Goal: Task Accomplishment & Management: Complete application form

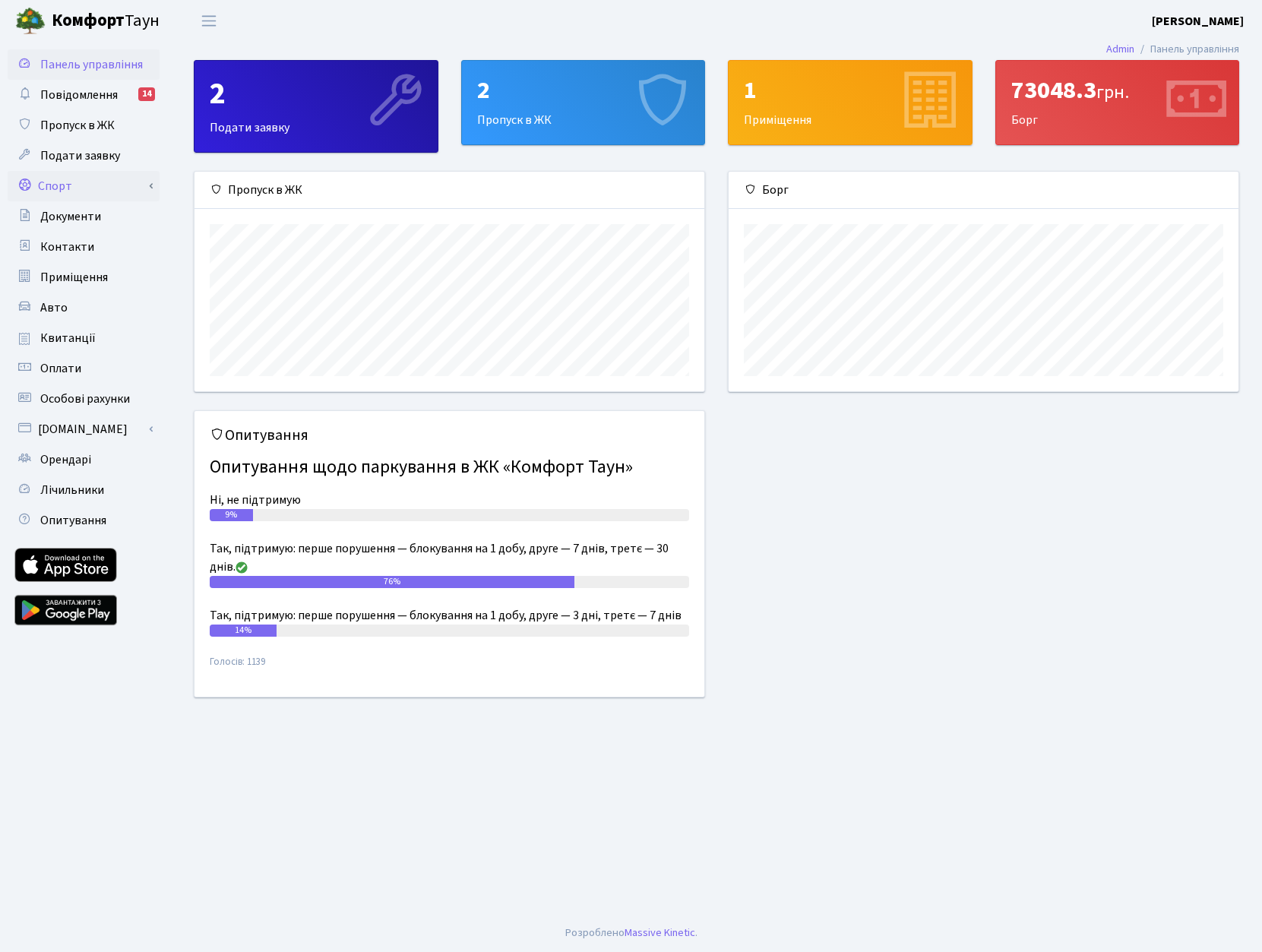
scroll to position [220, 510]
click at [66, 181] on link "Спорт" at bounding box center [84, 186] width 152 height 30
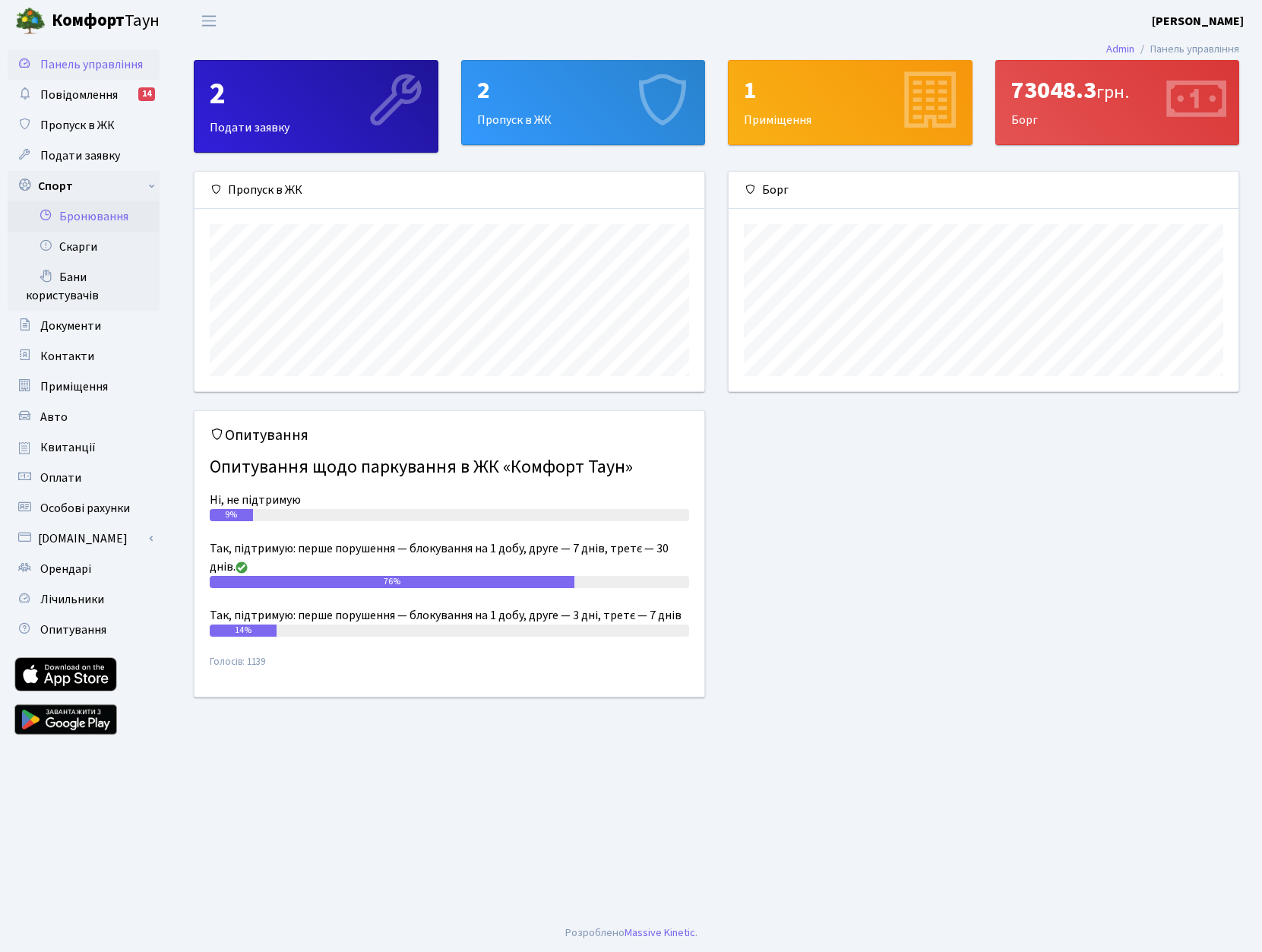
click at [118, 207] on link "Бронювання" at bounding box center [84, 217] width 152 height 30
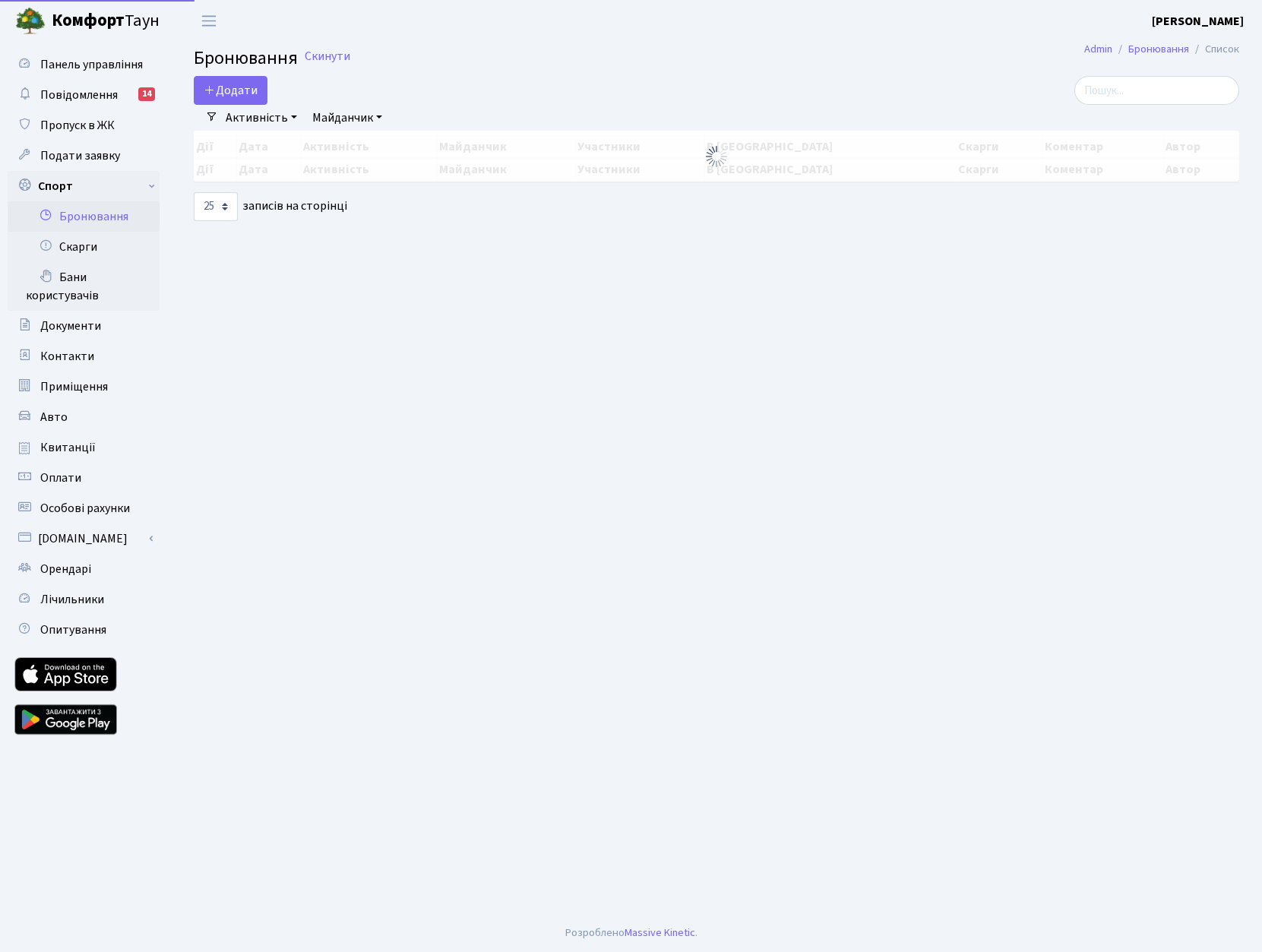
select select "25"
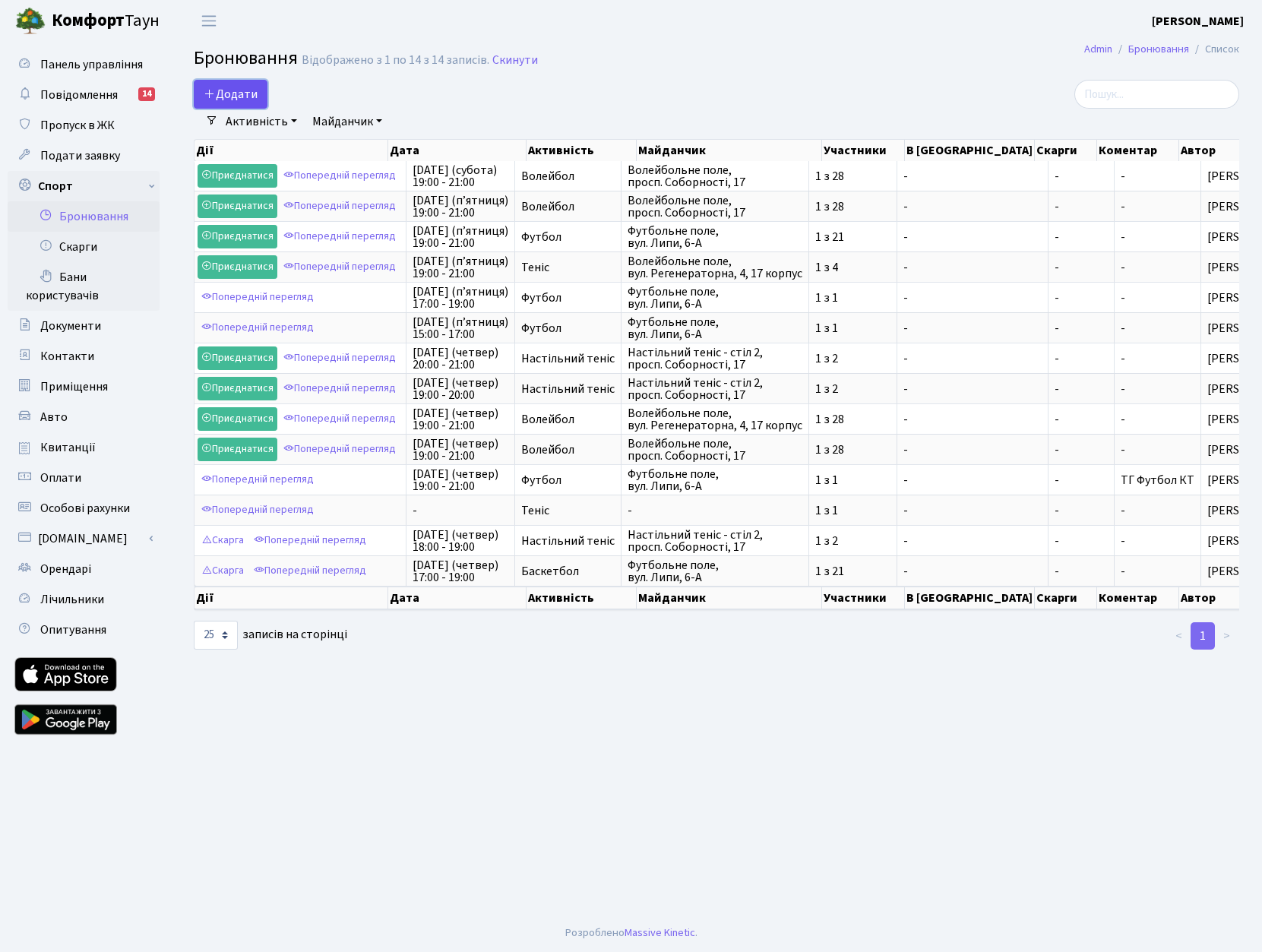
click at [233, 84] on button "Додати" at bounding box center [230, 94] width 74 height 29
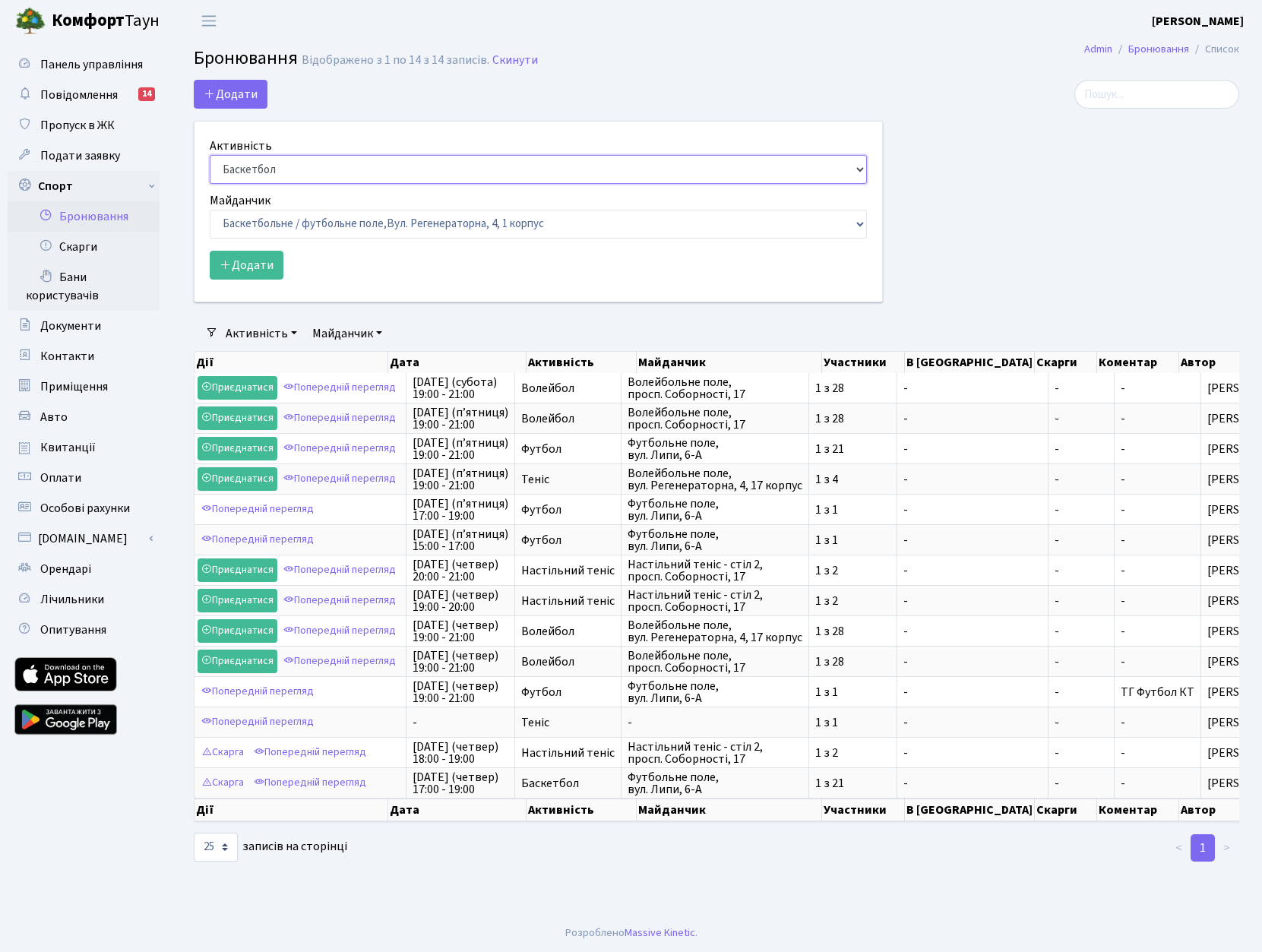
click at [258, 163] on select "Баскетбол Волейбол Йога Катання на роликах Настільний теніс Теніс Футбол Фітнес" at bounding box center [538, 169] width 657 height 29
select select "1"
click at [210, 155] on select "Баскетбол Волейбол Йога Катання на роликах Настільний теніс Теніс Футбол Фітнес" at bounding box center [538, 169] width 657 height 29
click at [283, 220] on select "Баскетбольне / футбольне поле, Вул. Регенераторна, 4, 1 корпус Баскетбольне пол…" at bounding box center [538, 224] width 657 height 29
select select "16"
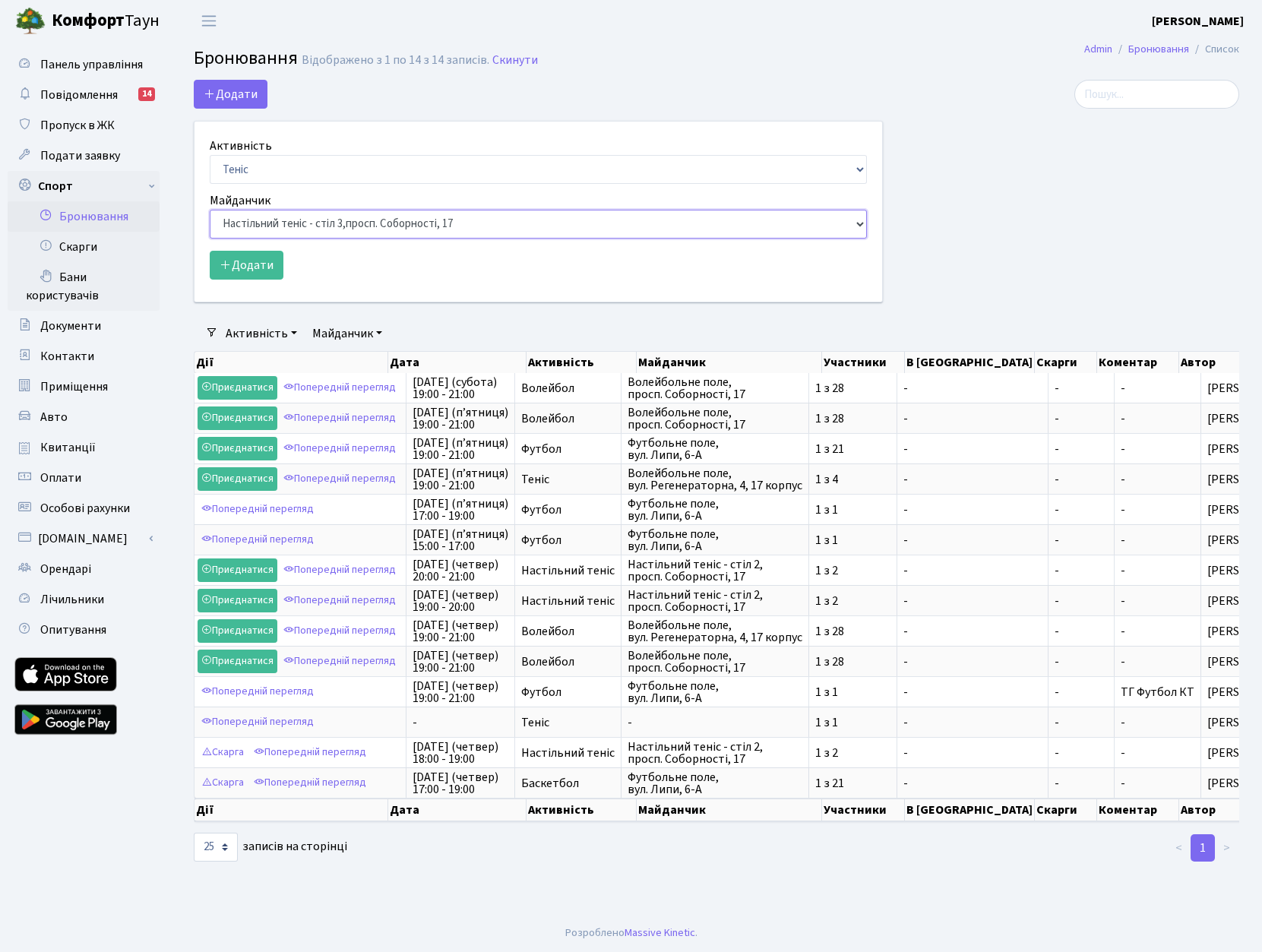
click at [210, 209] on select "Баскетбольне / футбольне поле, Вул. Регенераторна, 4, 1 корпус Баскетбольне пол…" at bounding box center [538, 224] width 657 height 29
click at [249, 260] on button "Додати" at bounding box center [246, 265] width 74 height 29
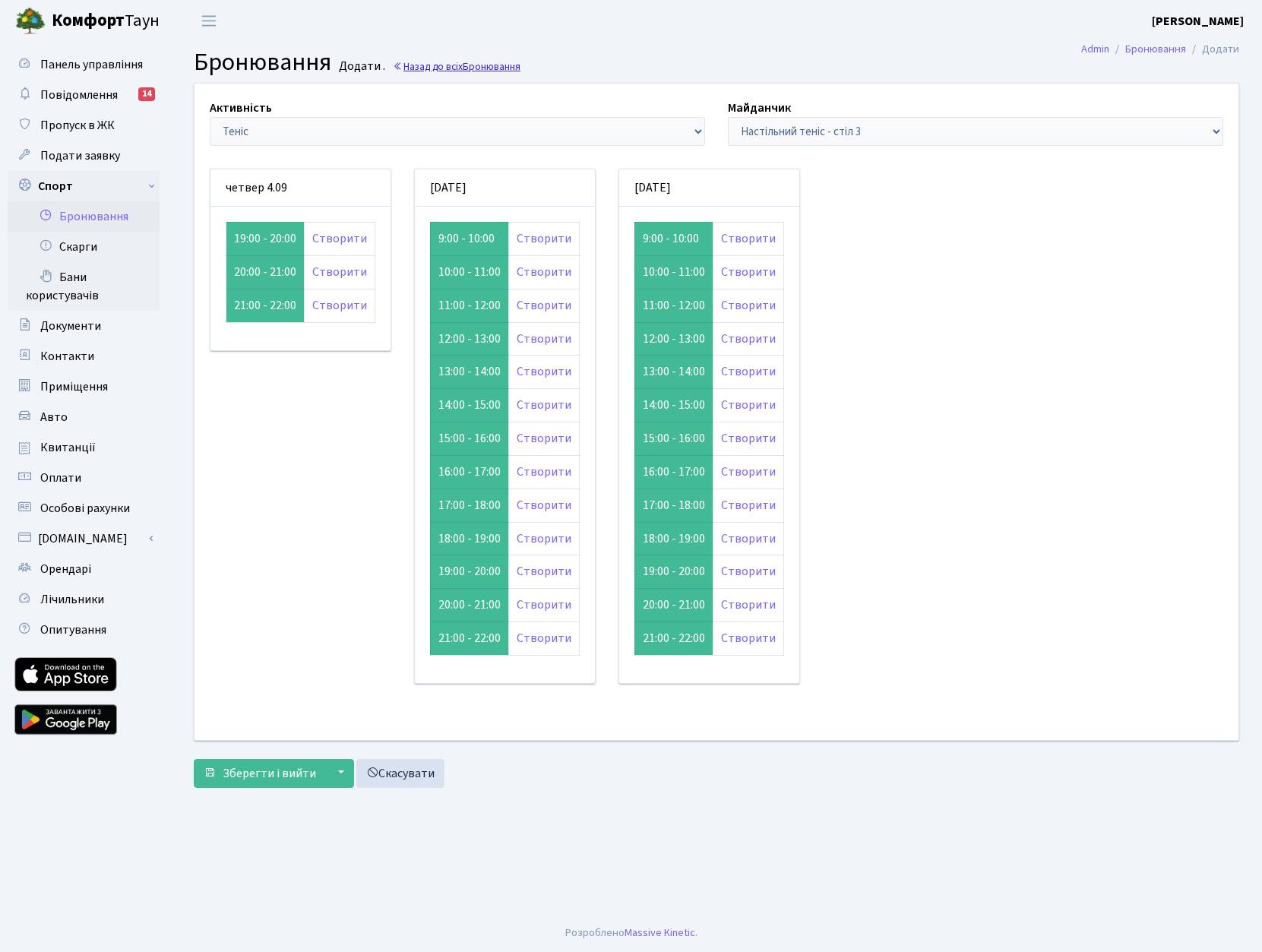
click at [429, 59] on link "Назад до всіх Бронювання" at bounding box center [457, 66] width 128 height 14
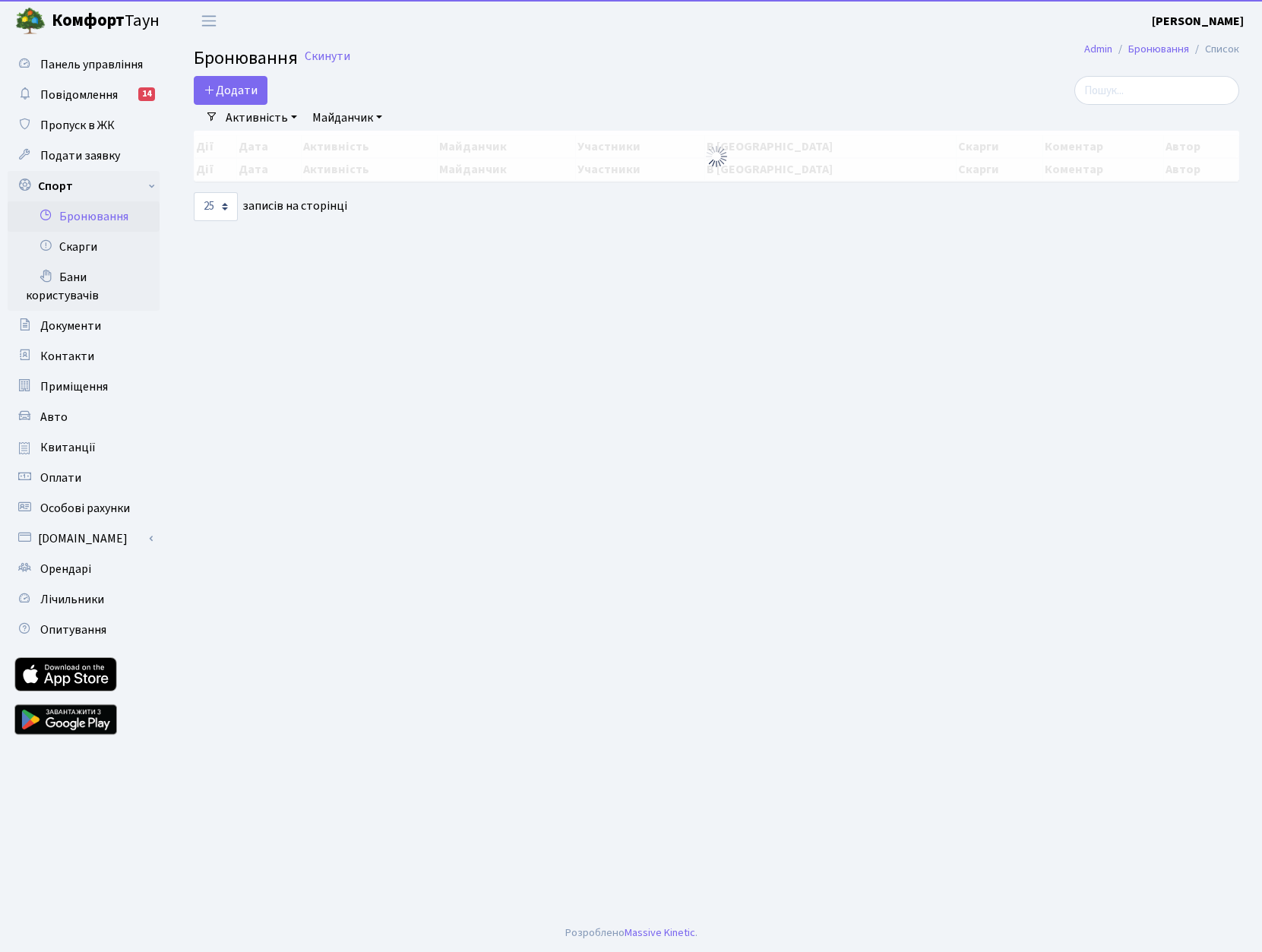
select select "25"
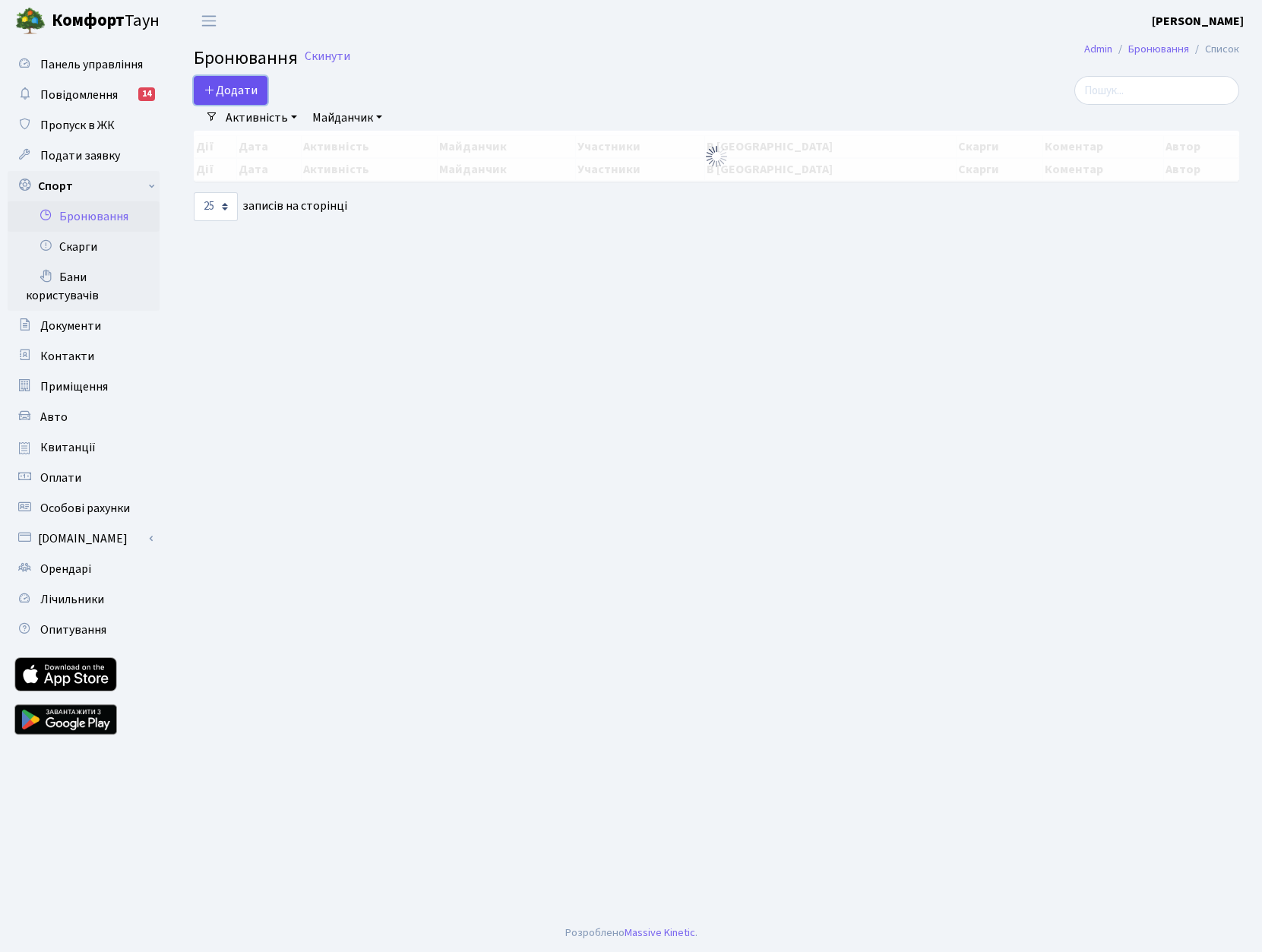
click at [239, 91] on button "Додати" at bounding box center [230, 90] width 74 height 29
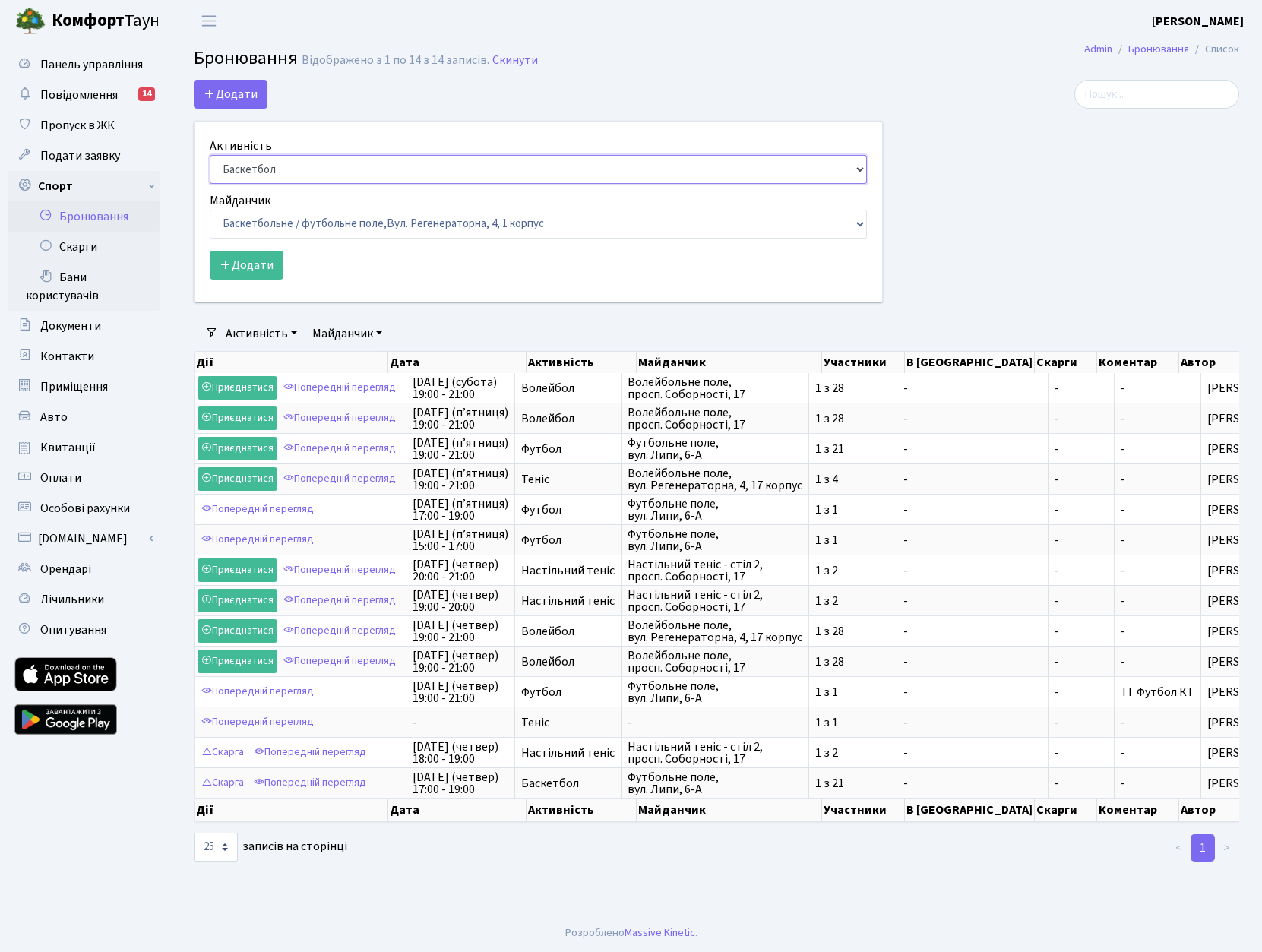
click at [252, 175] on select "Баскетбол Волейбол Йога Катання на роликах Настільний теніс Теніс Футбол Фітнес" at bounding box center [538, 169] width 657 height 29
select select "1"
click at [210, 155] on select "Баскетбол Волейбол Йога Катання на роликах Настільний теніс Теніс Футбол Фітнес" at bounding box center [538, 169] width 657 height 29
click at [268, 220] on select "Баскетбольне / футбольне поле, Вул. Регенераторна, 4, 1 корпус Баскетбольне пол…" at bounding box center [538, 224] width 657 height 29
